Goal: Navigation & Orientation: Find specific page/section

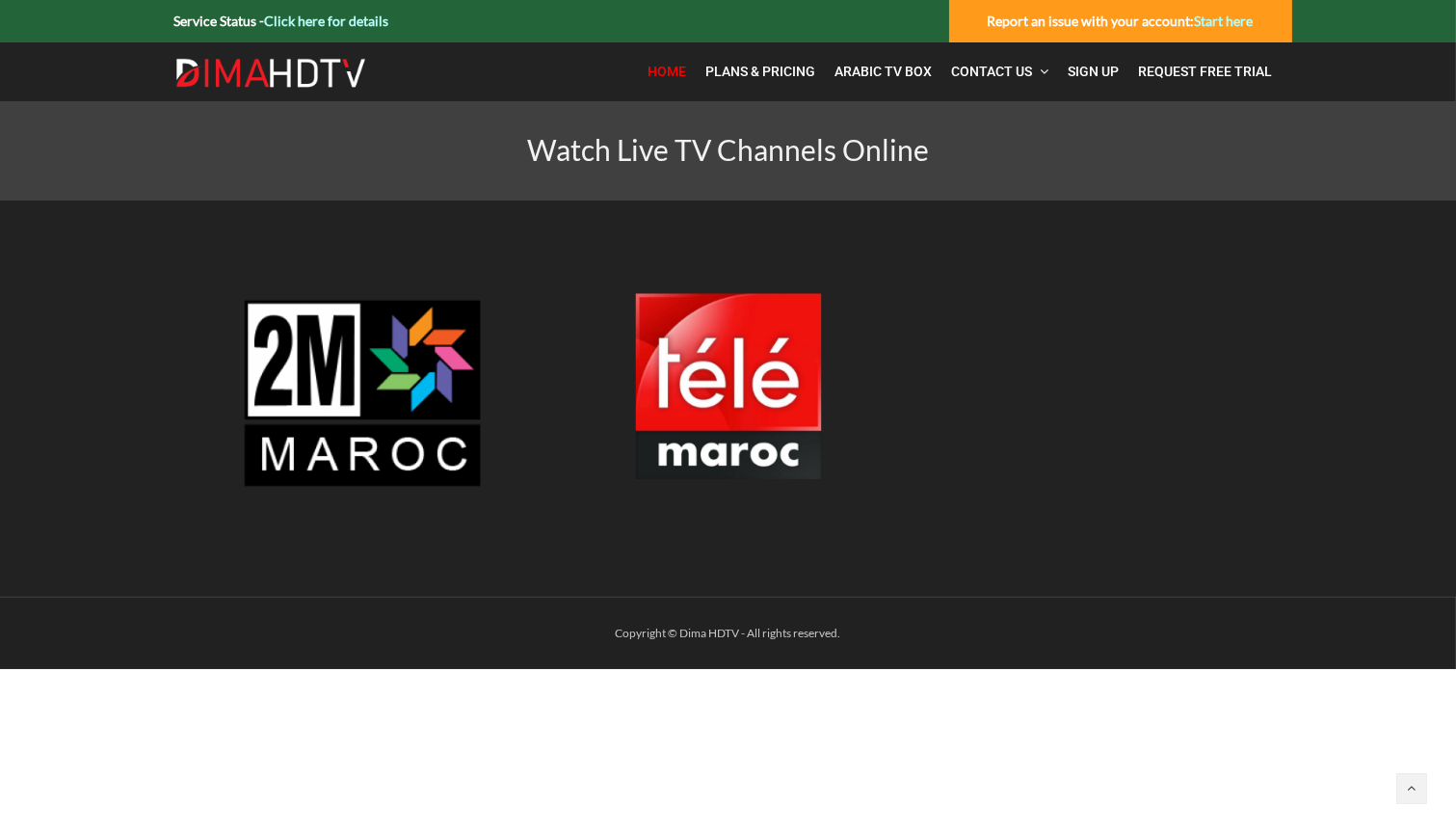
click at [673, 80] on link "Home" at bounding box center [668, 72] width 58 height 40
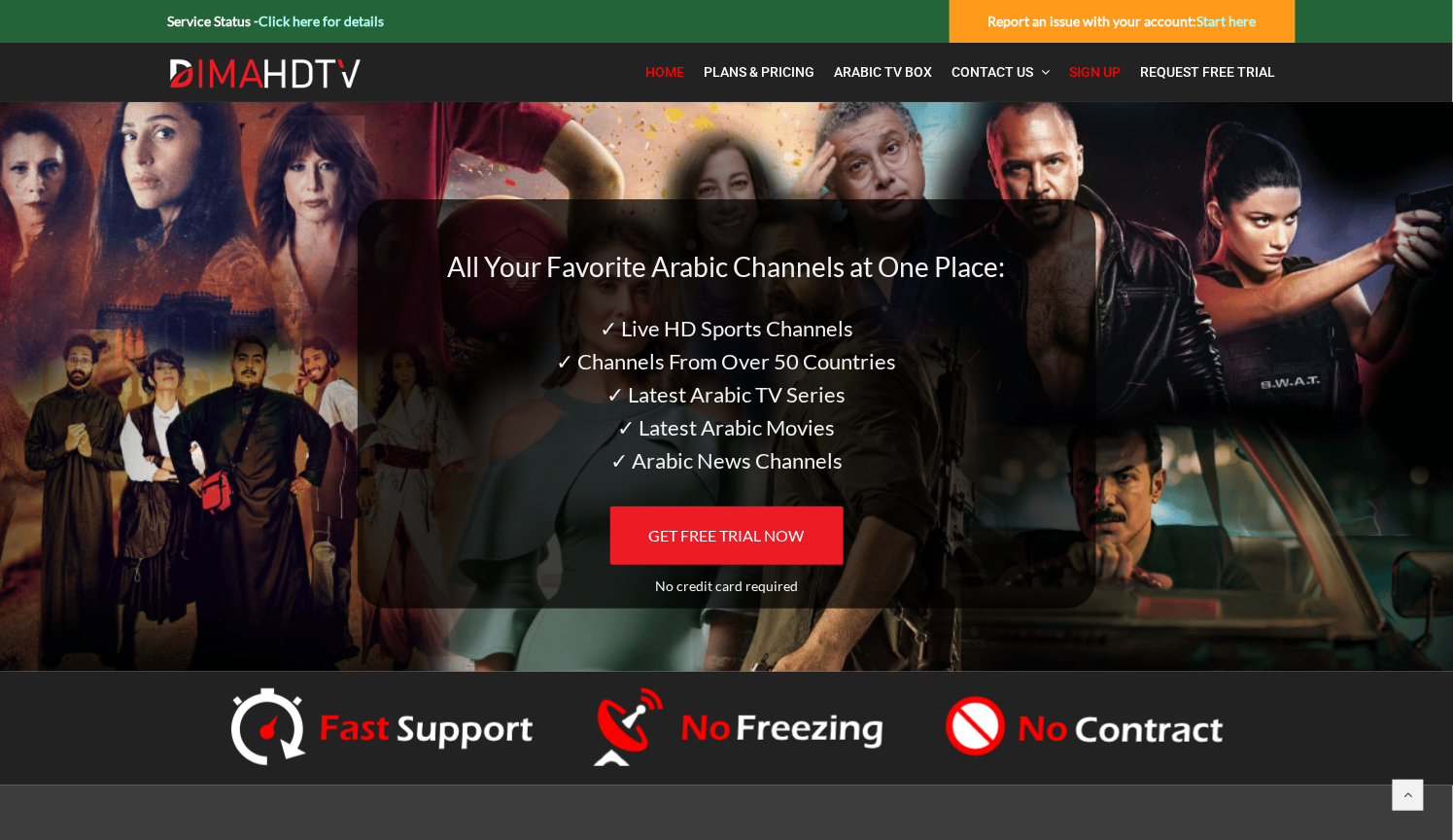
click at [1091, 78] on span "Sign Up" at bounding box center [1095, 72] width 52 height 16
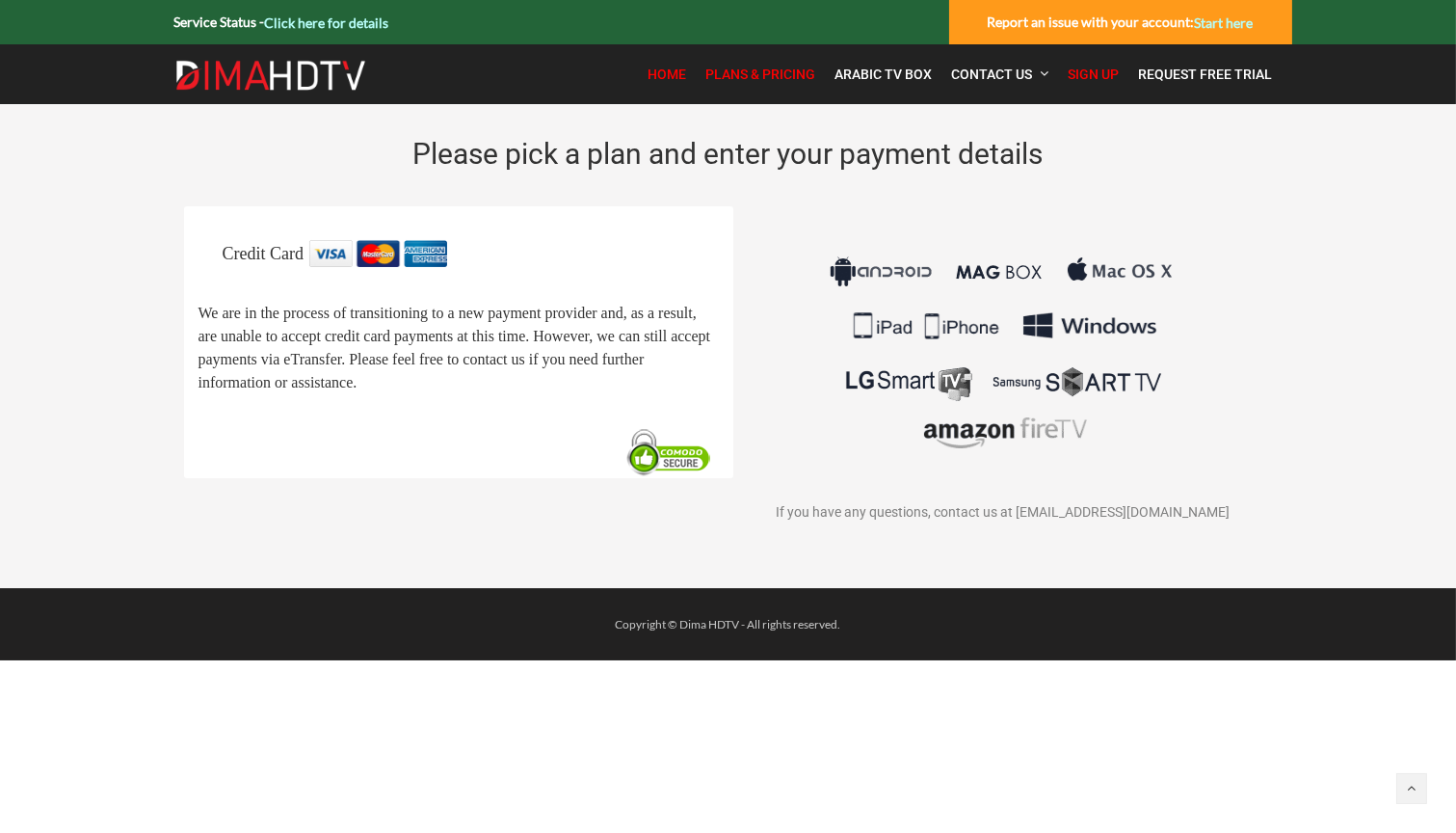
click at [667, 80] on span "Home" at bounding box center [668, 75] width 39 height 16
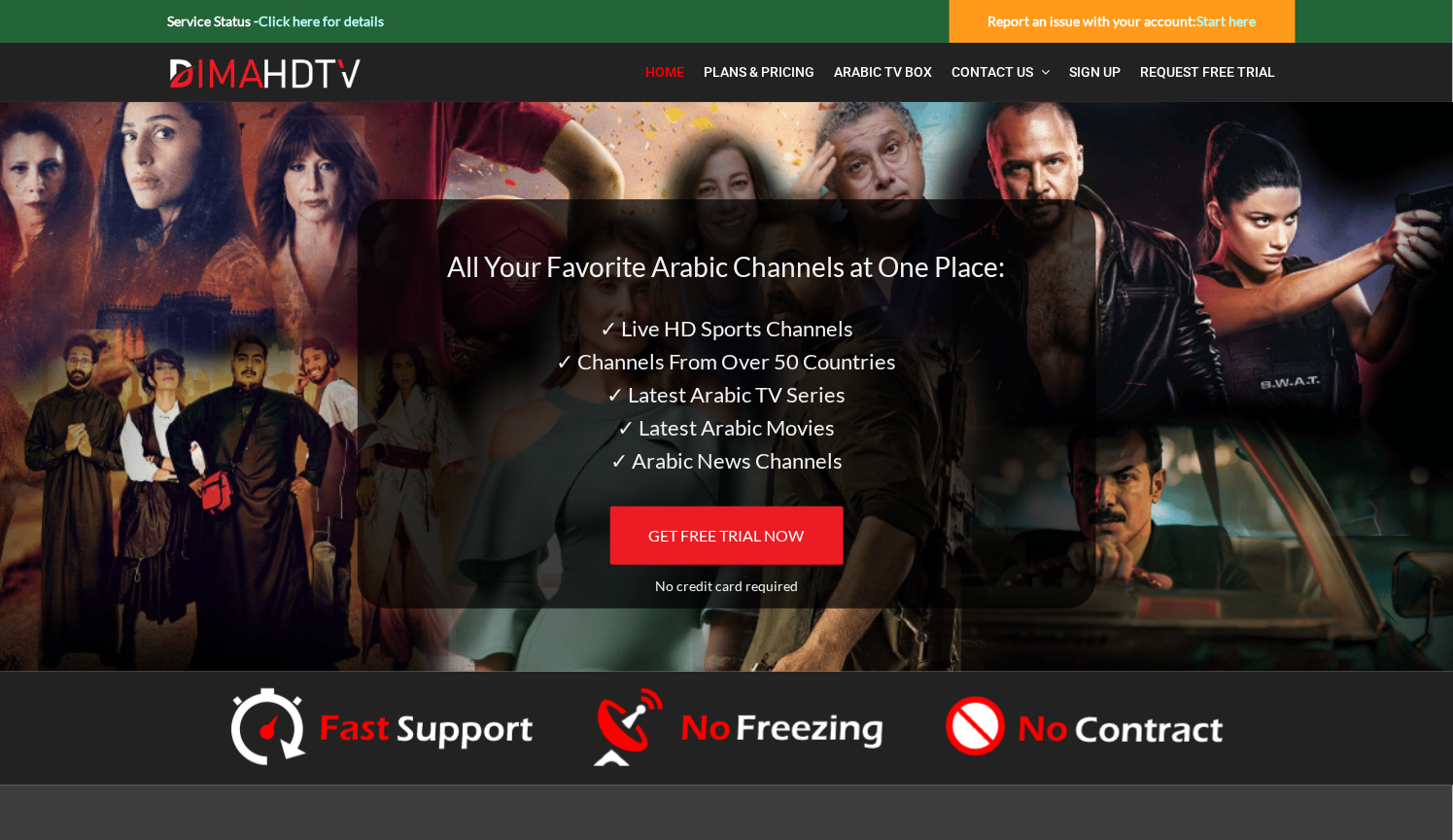
click at [300, 25] on link "Click here for details" at bounding box center [322, 21] width 125 height 17
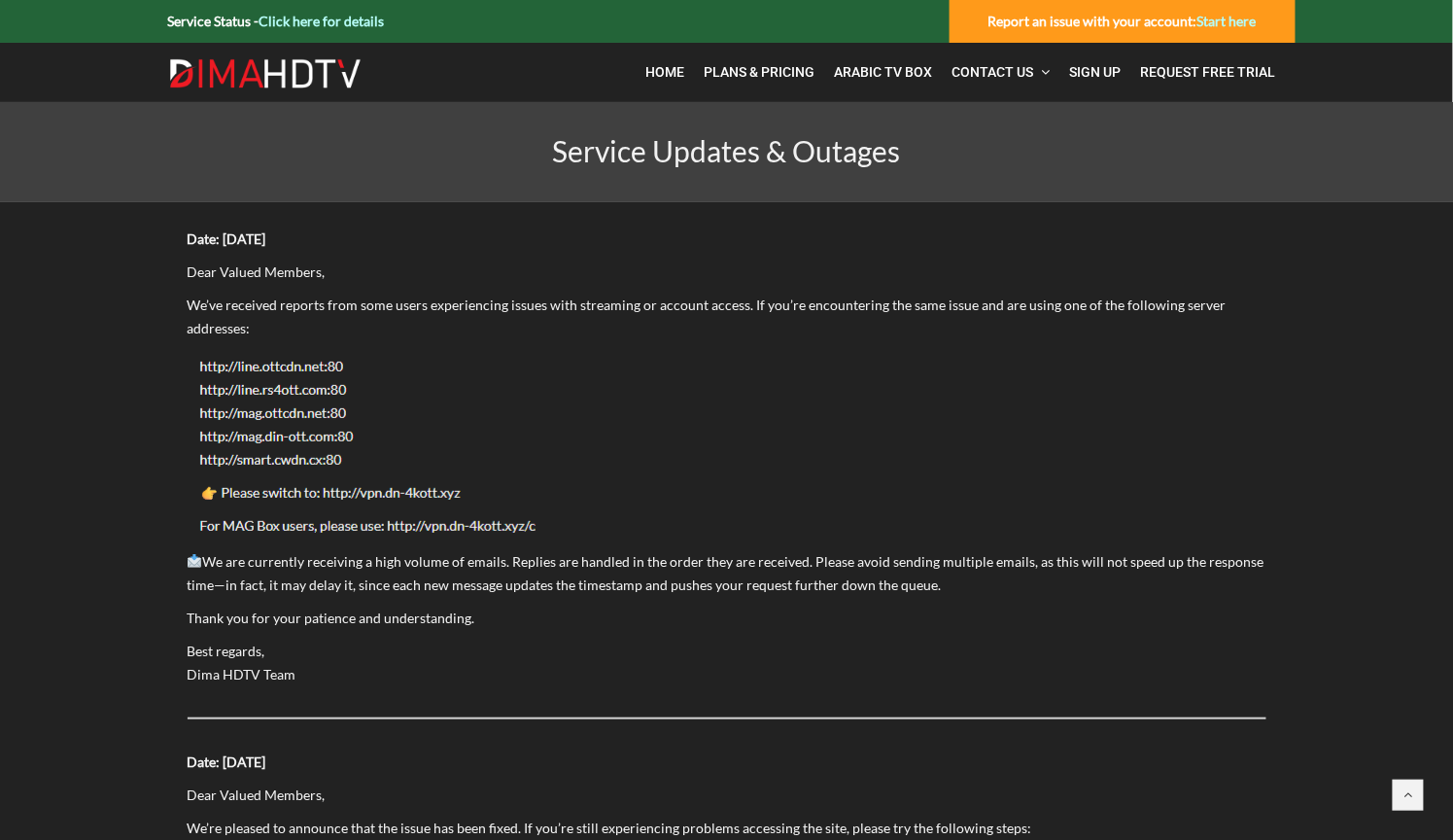
click at [374, 493] on img at bounding box center [372, 445] width 369 height 191
click at [343, 498] on img at bounding box center [372, 445] width 369 height 191
click at [342, 498] on img at bounding box center [372, 445] width 369 height 191
